Goal: Information Seeking & Learning: Learn about a topic

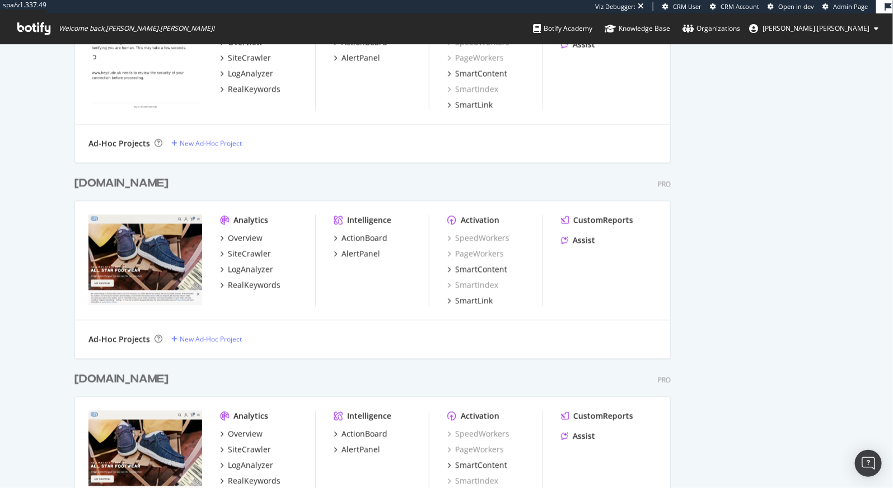
click at [124, 180] on div "[DOMAIN_NAME]" at bounding box center [121, 184] width 94 height 16
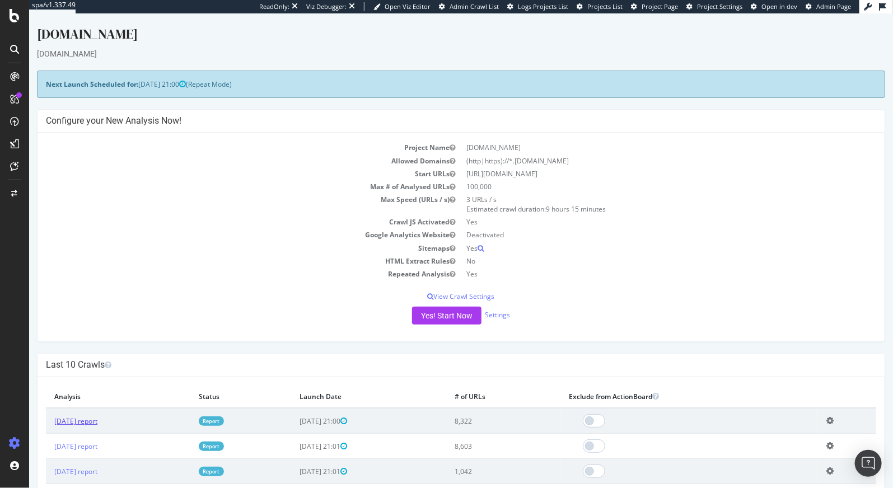
click at [97, 418] on link "[DATE] report" at bounding box center [75, 422] width 43 height 10
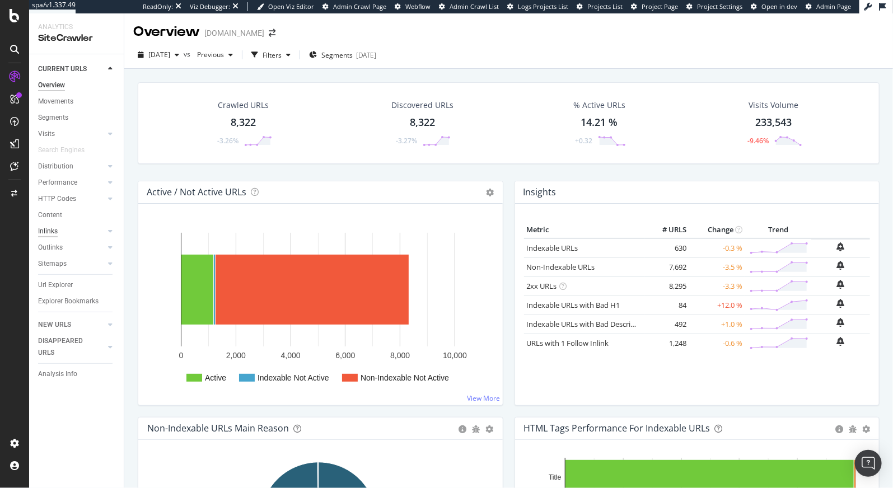
click at [54, 235] on div "Inlinks" at bounding box center [48, 232] width 20 height 12
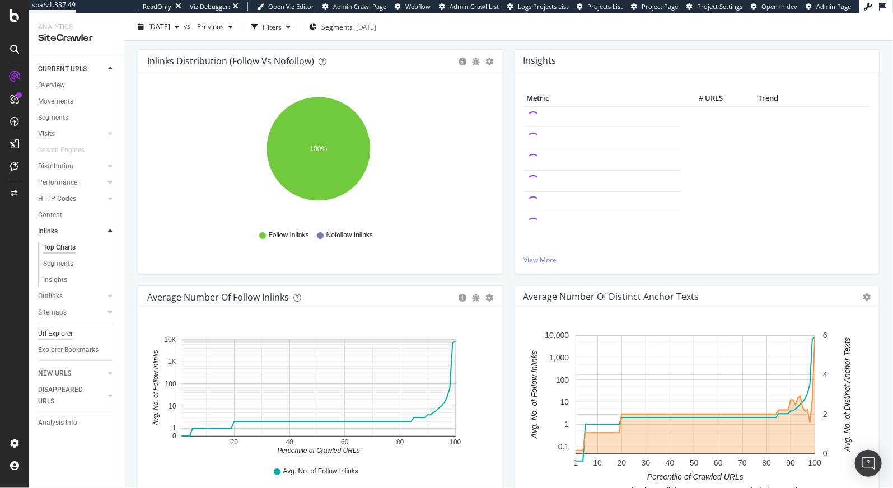
click at [56, 329] on div "Url Explorer" at bounding box center [55, 334] width 35 height 12
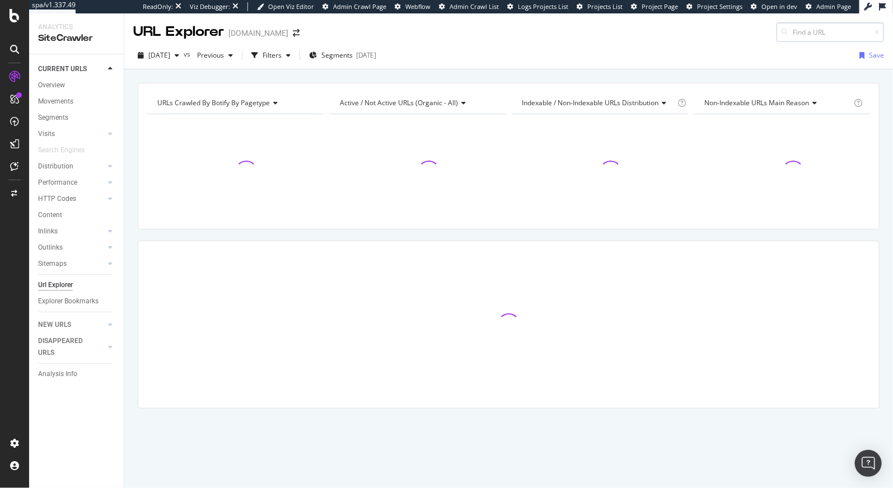
click at [806, 35] on input at bounding box center [829, 32] width 107 height 20
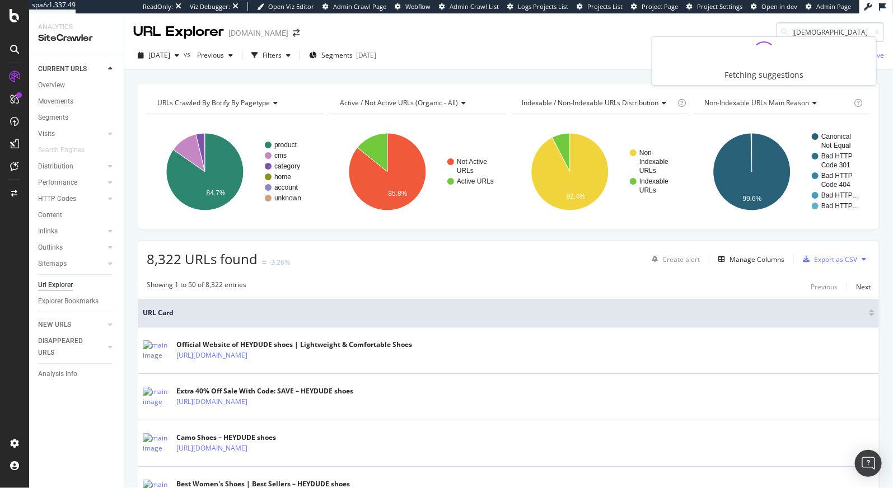
type input "[URL][DOMAIN_NAME][DEMOGRAPHIC_DATA]"
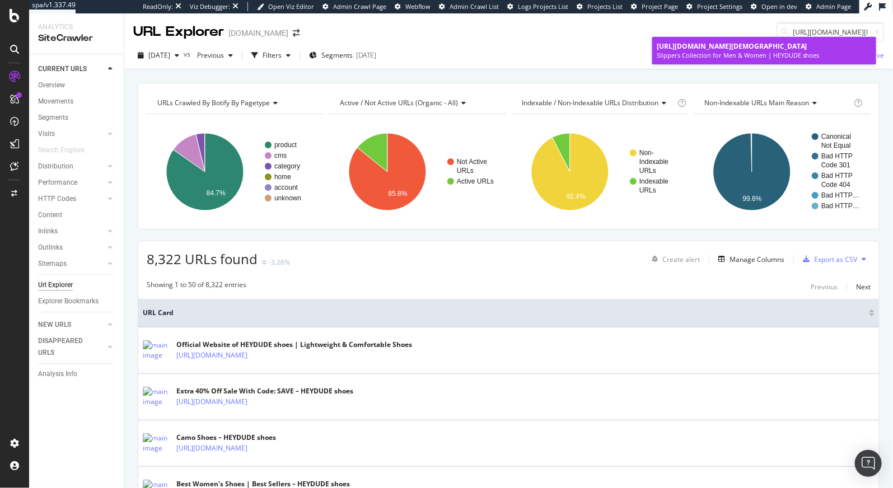
click at [675, 51] on span "[URL][DOMAIN_NAME][DEMOGRAPHIC_DATA]" at bounding box center [732, 46] width 151 height 10
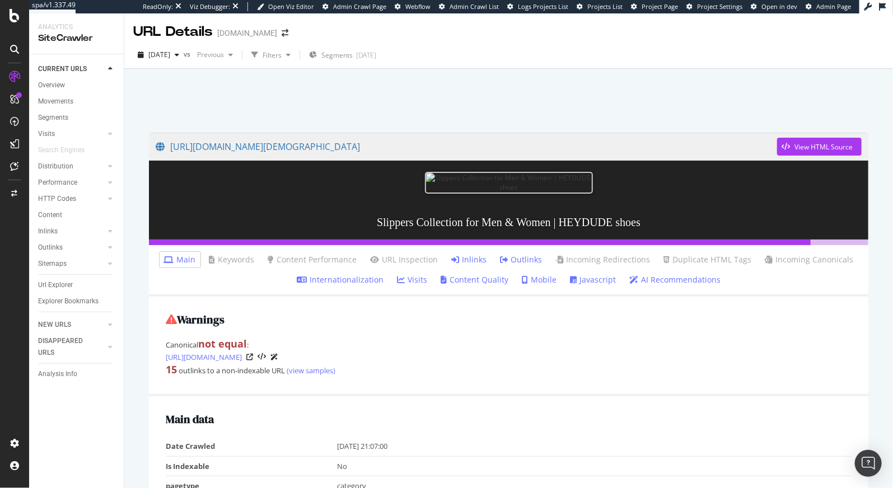
click at [647, 280] on link "AI Recommendations" at bounding box center [674, 279] width 91 height 11
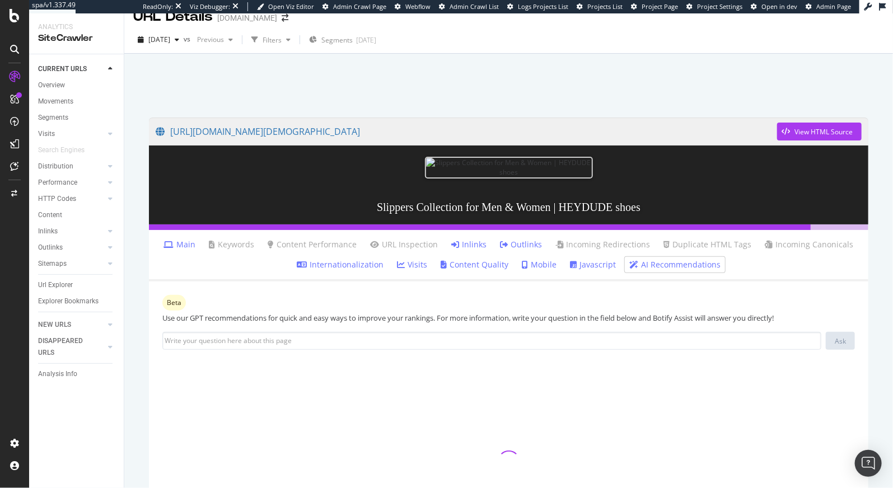
scroll to position [16, 0]
